Goal: Task Accomplishment & Management: Use online tool/utility

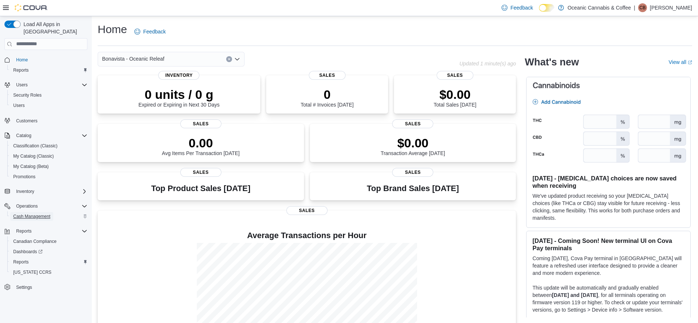
click at [39, 213] on span "Cash Management" at bounding box center [31, 216] width 37 height 6
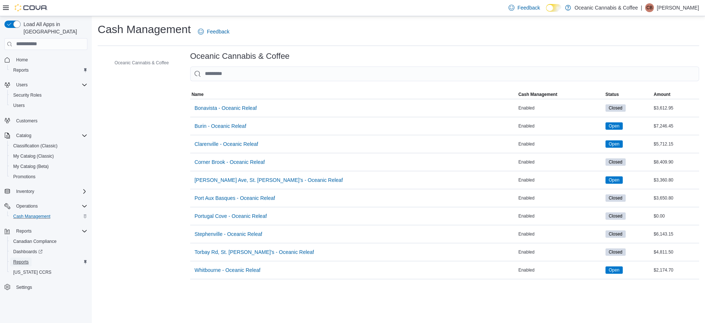
click at [21, 259] on span "Reports" at bounding box center [20, 262] width 15 height 6
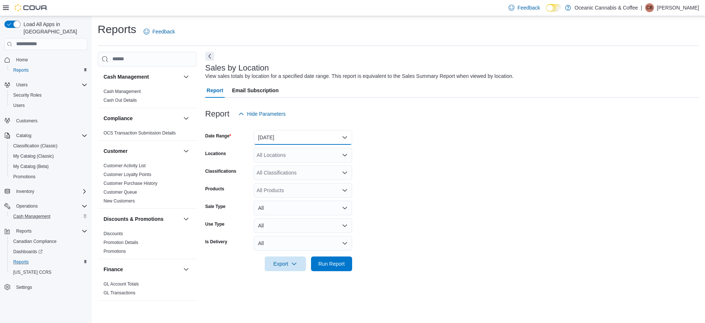
click at [298, 134] on button "[DATE]" at bounding box center [303, 137] width 98 height 15
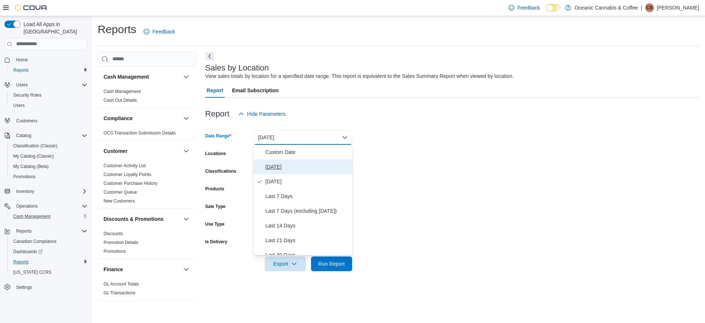
click at [289, 160] on button "[DATE]" at bounding box center [303, 166] width 98 height 15
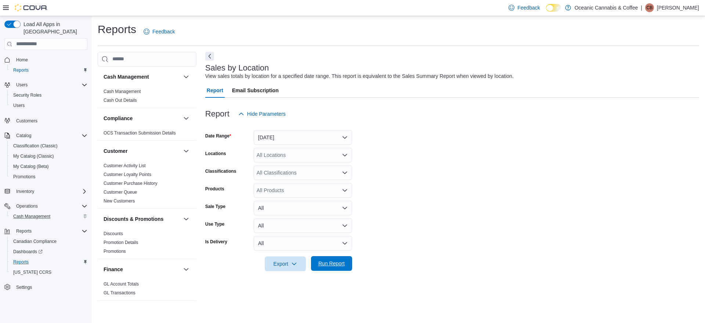
click at [342, 263] on span "Run Report" at bounding box center [331, 263] width 26 height 7
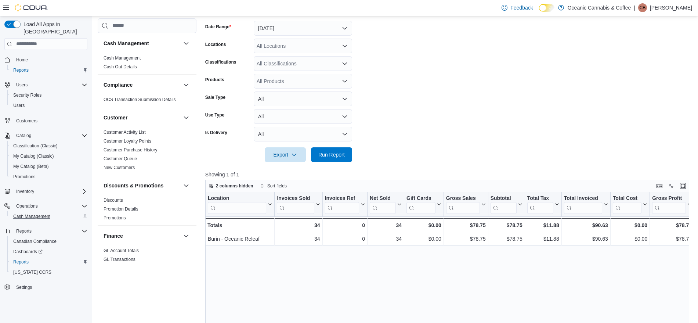
scroll to position [124, 0]
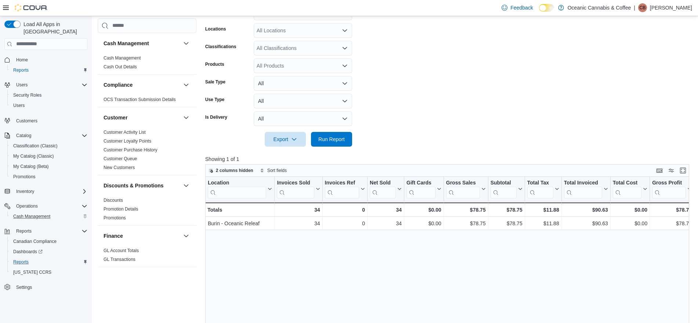
click at [571, 115] on form "Date Range [DATE] Locations All Locations Classifications All Classifications P…" at bounding box center [449, 72] width 489 height 150
click at [292, 286] on div "Location Click to view column header actions Invoices Sold Click to view column…" at bounding box center [449, 300] width 489 height 246
